Goal: Find specific page/section: Find specific page/section

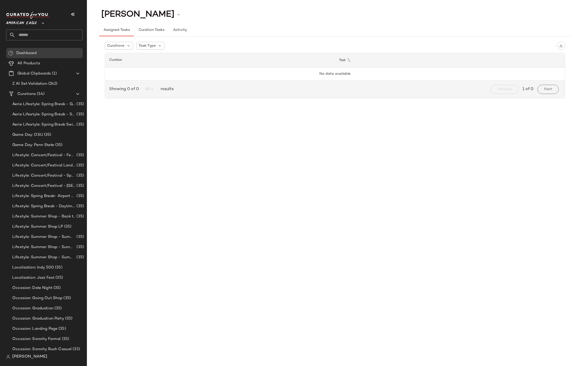
click at [35, 23] on span "American Eagle" at bounding box center [21, 21] width 31 height 9
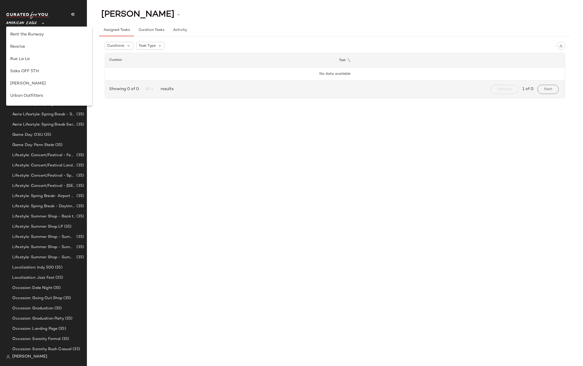
scroll to position [184, 0]
click at [34, 71] on div "Old Navy" at bounding box center [49, 71] width 78 height 6
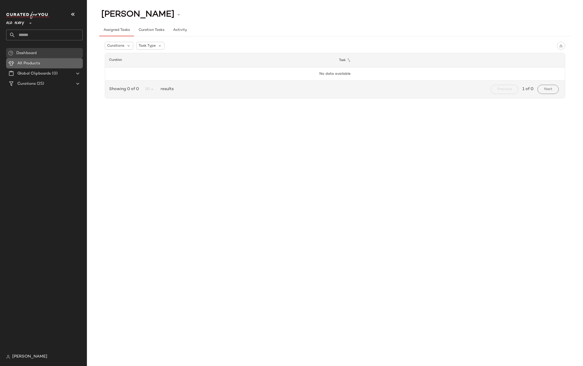
click at [26, 59] on Products "All Products" at bounding box center [44, 63] width 77 height 10
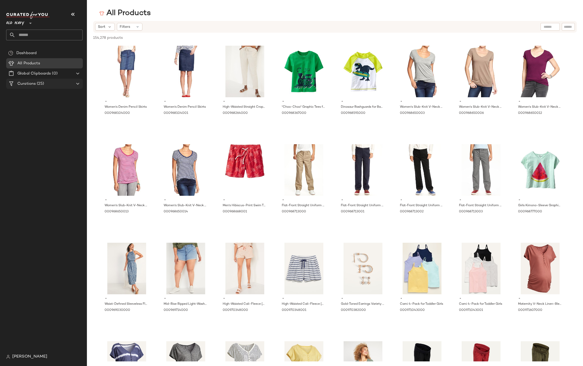
click at [39, 84] on span "(25)" at bounding box center [40, 84] width 8 height 6
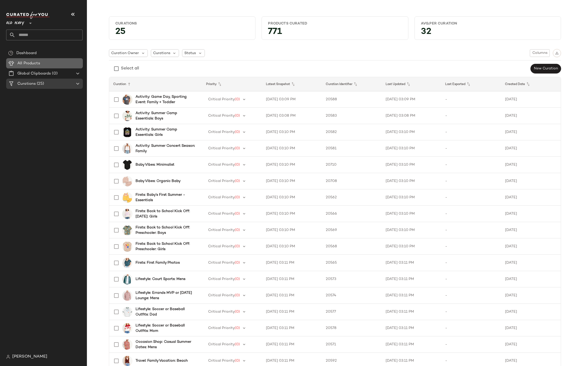
click at [55, 64] on div "All Products" at bounding box center [48, 64] width 65 height 6
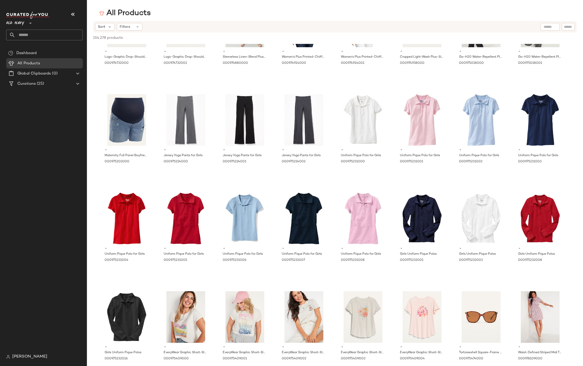
scroll to position [403, 0]
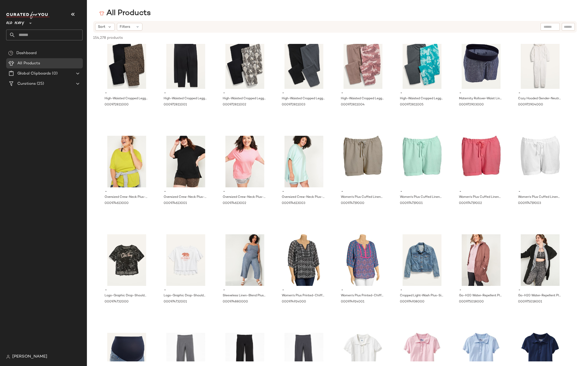
click at [29, 22] on icon at bounding box center [30, 23] width 6 height 6
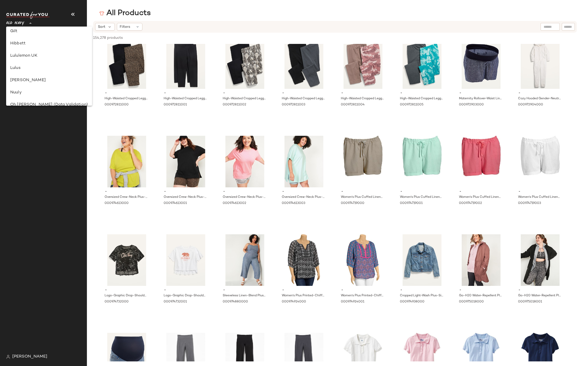
scroll to position [98, 0]
click at [24, 58] on div "GAP" at bounding box center [49, 59] width 78 height 6
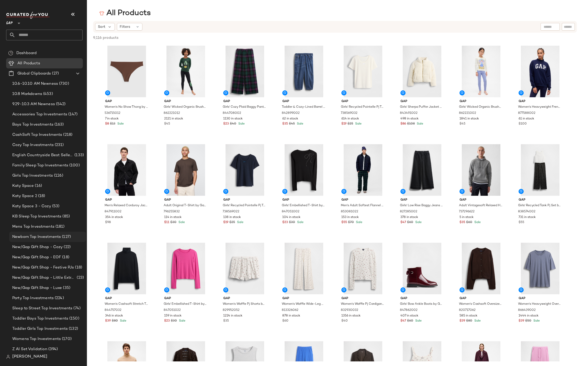
scroll to position [61, 0]
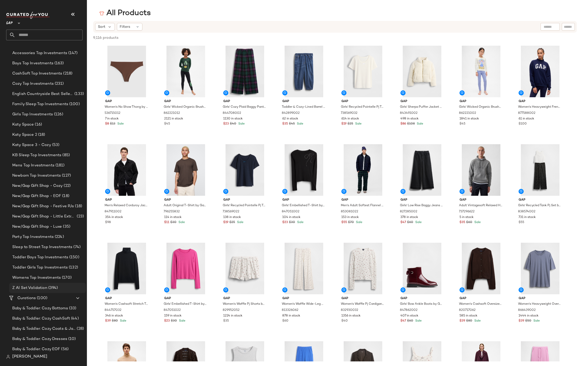
click at [29, 288] on span "Z AI Set Validation" at bounding box center [29, 288] width 35 height 6
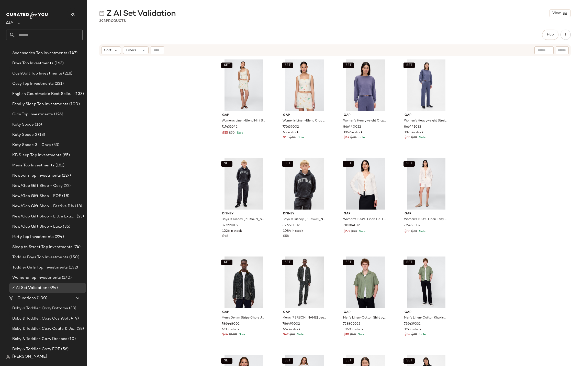
click at [12, 26] on span "GAP" at bounding box center [9, 21] width 7 height 9
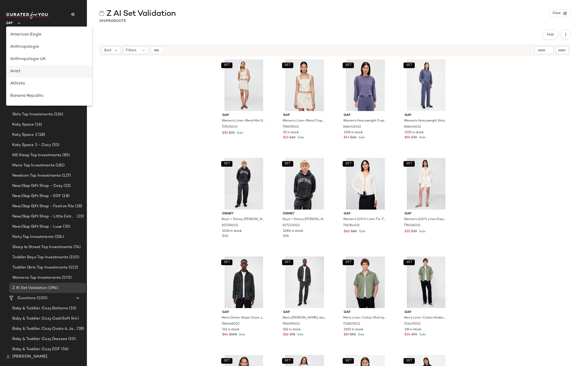
click at [17, 72] on div "Ariat" at bounding box center [49, 71] width 78 height 6
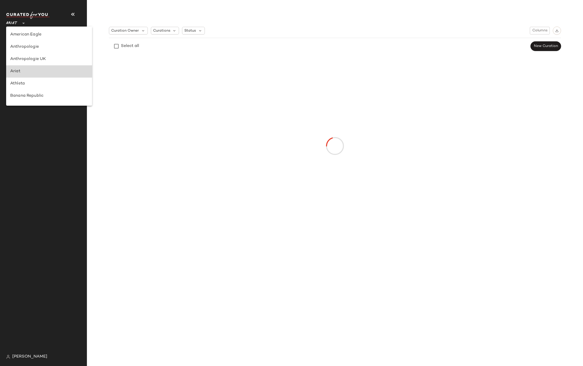
type input "**"
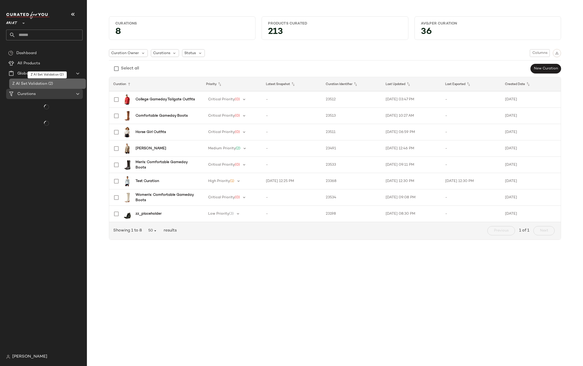
click at [30, 83] on span "Z AI Set Validation" at bounding box center [29, 84] width 35 height 6
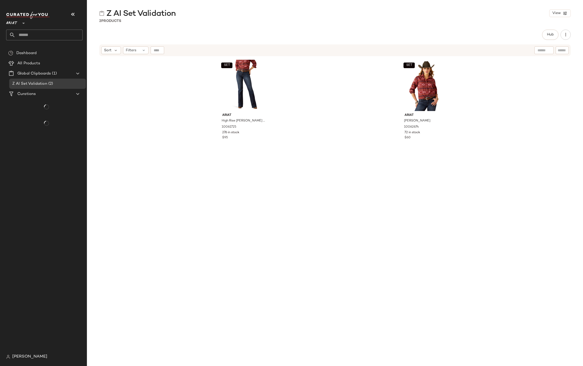
click at [77, 141] on div "Dashboard All Products Global Clipboards (1) Z AI Set Validation (2) Curations" at bounding box center [46, 200] width 80 height 304
click at [44, 94] on div "Curations" at bounding box center [45, 94] width 58 height 6
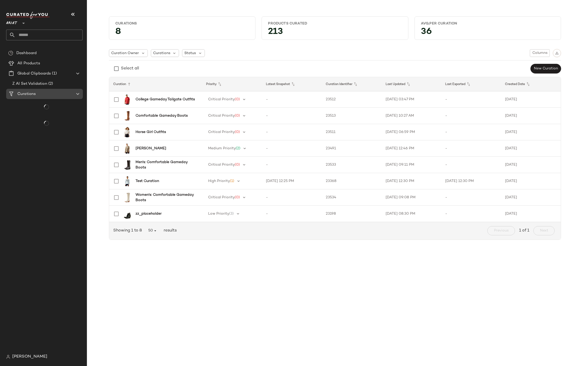
click at [44, 94] on div "Curations" at bounding box center [45, 94] width 58 height 6
click at [53, 142] on div "Dashboard All Products Global Clipboards (1) Z AI Set Validation (2) Curations" at bounding box center [46, 200] width 80 height 304
